Goal: Task Accomplishment & Management: Use online tool/utility

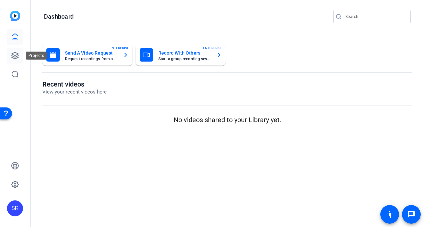
click at [15, 55] on icon at bounding box center [15, 55] width 7 height 7
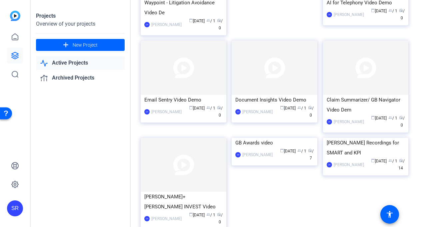
scroll to position [809, 0]
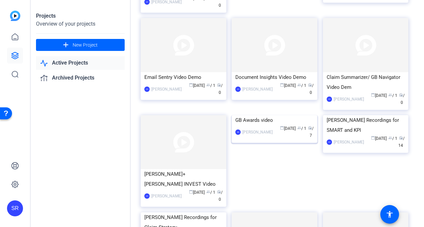
click at [282, 115] on img at bounding box center [275, 115] width 86 height 0
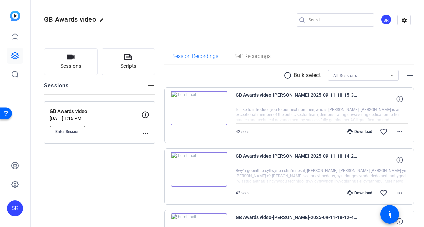
click at [74, 129] on span "Enter Session" at bounding box center [67, 131] width 24 height 5
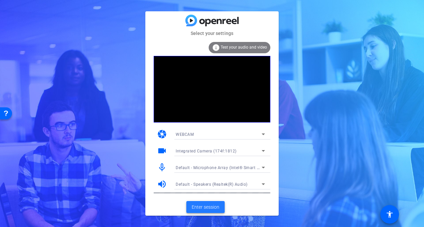
click at [197, 208] on span "Enter session" at bounding box center [206, 207] width 28 height 7
